Goal: Communication & Community: Answer question/provide support

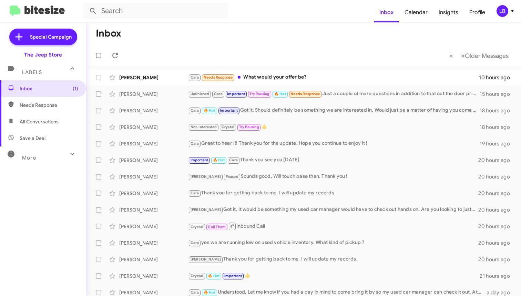
click at [248, 15] on form at bounding box center [228, 11] width 290 height 17
click at [230, 38] on mat-toolbar-row "Inbox" at bounding box center [303, 33] width 434 height 22
click at [241, 21] on mat-toolbar "Inbox Calendar Insights Profile LB" at bounding box center [260, 11] width 521 height 22
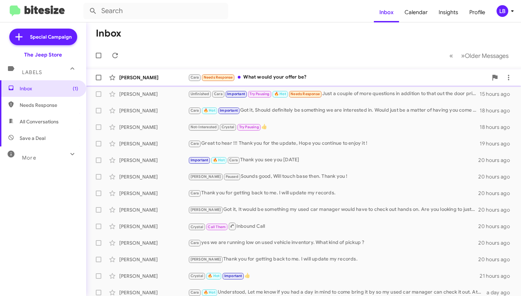
click at [143, 81] on div "[PERSON_NAME] [PERSON_NAME] Needs Response What would your offer be? 10 hours a…" at bounding box center [303, 78] width 423 height 14
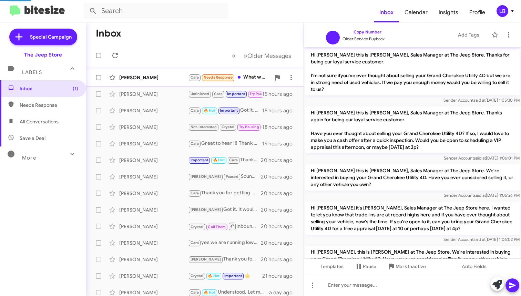
scroll to position [110, 0]
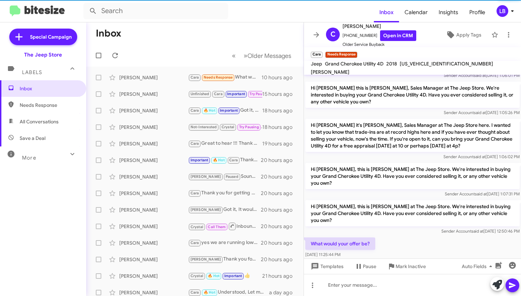
click at [249, 41] on mat-toolbar-row "Inbox" at bounding box center [194, 33] width 217 height 22
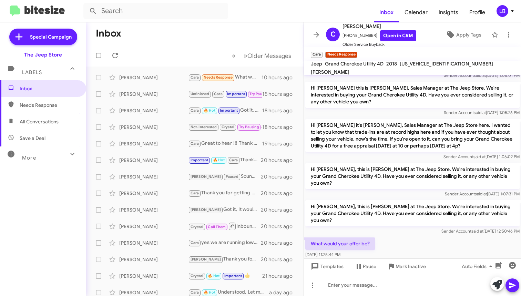
scroll to position [138, 0]
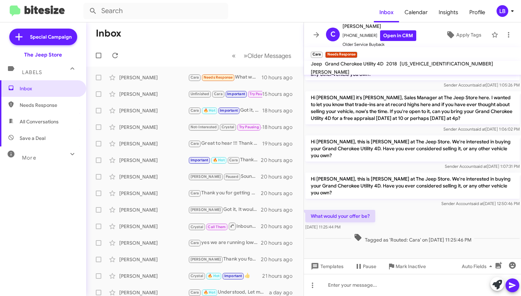
click at [369, 124] on div "Hi [PERSON_NAME] it's [PERSON_NAME], Sales Manager at The Jeep Store here. I wa…" at bounding box center [412, 111] width 214 height 41
drag, startPoint x: 396, startPoint y: 88, endPoint x: 329, endPoint y: 84, distance: 66.6
click at [396, 88] on div "Sender Account said at [DATE] 1:05:26 PM" at bounding box center [412, 85] width 214 height 7
click at [210, 47] on mat-toolbar-row "« Previous » Next Older Messages" at bounding box center [194, 55] width 217 height 22
click at [222, 34] on mat-toolbar-row "Inbox" at bounding box center [194, 33] width 217 height 22
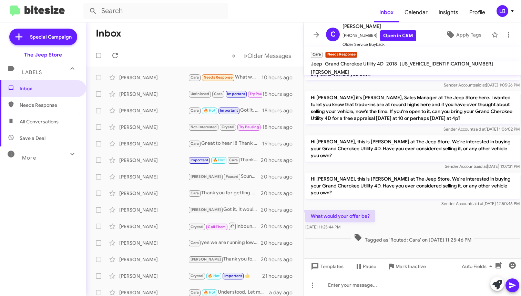
click at [223, 34] on mat-toolbar-row "Inbox" at bounding box center [194, 33] width 217 height 22
click at [152, 95] on div "[PERSON_NAME]" at bounding box center [153, 94] width 69 height 7
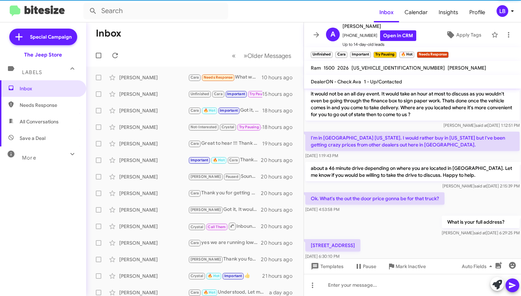
scroll to position [672, 0]
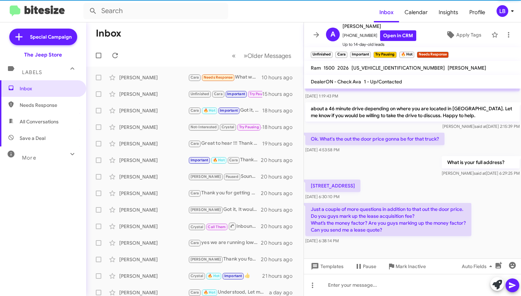
click at [471, 136] on div "Ok. What's the out the door price gonna be for that truck? [DATE] 4:53:58 PM" at bounding box center [412, 142] width 217 height 23
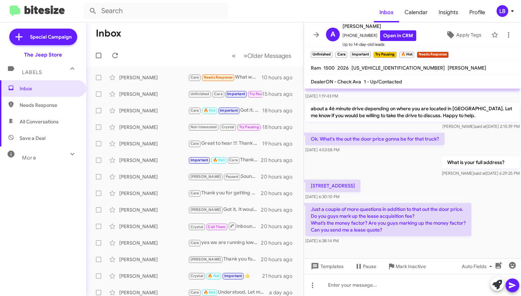
click at [471, 136] on div "Ok. What's the out the door price gonna be for that truck? [DATE] 4:53:58 PM" at bounding box center [412, 142] width 217 height 23
drag, startPoint x: 367, startPoint y: 197, endPoint x: 363, endPoint y: 195, distance: 4.4
click at [360, 196] on div "[DATE] 6:30:10 PM" at bounding box center [332, 196] width 55 height 7
click at [386, 160] on div "What is your full address? [PERSON_NAME] said at [DATE] 6:29:25 PM" at bounding box center [412, 166] width 217 height 23
drag, startPoint x: 400, startPoint y: 166, endPoint x: 400, endPoint y: 156, distance: 10.0
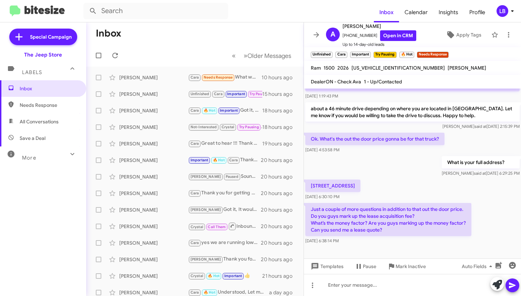
click at [399, 166] on div "What is your full address? [PERSON_NAME] said at [DATE] 6:29:25 PM" at bounding box center [412, 166] width 217 height 23
click at [367, 128] on div "[PERSON_NAME] said at [DATE] 2:15:39 PM" at bounding box center [412, 126] width 214 height 7
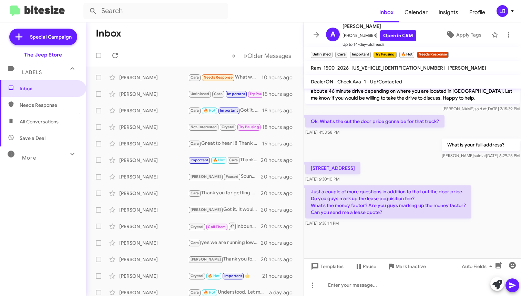
scroll to position [704, 0]
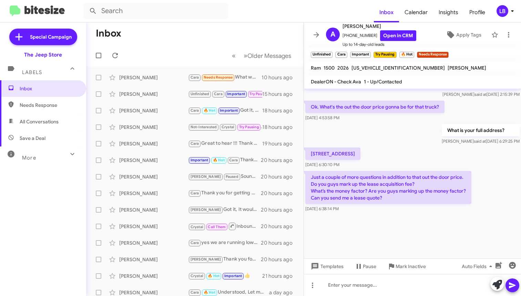
click at [438, 153] on div "[STREET_ADDRESS] [DATE] 6:30:10 PM" at bounding box center [412, 157] width 217 height 23
drag, startPoint x: 395, startPoint y: 67, endPoint x: 351, endPoint y: 67, distance: 43.7
click at [351, 67] on div "[US_VEHICLE_IDENTIFICATION_NUMBER]" at bounding box center [398, 68] width 96 height 8
drag, startPoint x: 369, startPoint y: 35, endPoint x: 345, endPoint y: 38, distance: 23.6
click at [345, 38] on span "[PHONE_NUMBER] Open in CRM" at bounding box center [379, 35] width 74 height 11
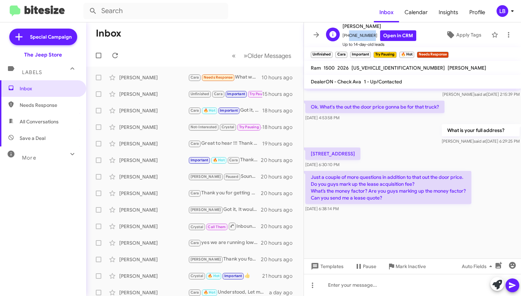
copy span "3472365460"
click at [421, 126] on div "What is your full address? [PERSON_NAME] said at [DATE] 6:29:25 PM" at bounding box center [412, 134] width 217 height 23
click at [436, 115] on div "[DATE] 4:53:58 PM" at bounding box center [374, 117] width 139 height 7
click at [469, 106] on div "Ok. What's the out the door price gonna be for that truck? [DATE] 4:53:58 PM" at bounding box center [412, 110] width 217 height 23
click at [474, 109] on div "Ok. What's the out the door price gonna be for that truck? [DATE] 4:53:58 PM" at bounding box center [412, 110] width 217 height 23
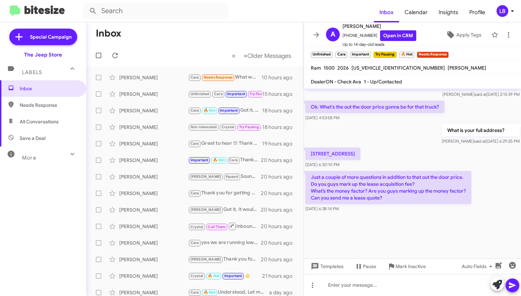
drag, startPoint x: 433, startPoint y: 140, endPoint x: 462, endPoint y: 121, distance: 35.1
click at [433, 140] on div "What is your full address? [PERSON_NAME] said at [DATE] 6:29:25 PM" at bounding box center [412, 134] width 217 height 23
drag, startPoint x: 468, startPoint y: 122, endPoint x: 456, endPoint y: 120, distance: 12.5
click at [468, 122] on div "Ok. What's the out the door price gonna be for that truck? [DATE] 4:53:58 PM" at bounding box center [412, 110] width 217 height 23
click at [162, 37] on mat-toolbar-row "Inbox" at bounding box center [194, 33] width 217 height 22
